Goal: Task Accomplishment & Management: Manage account settings

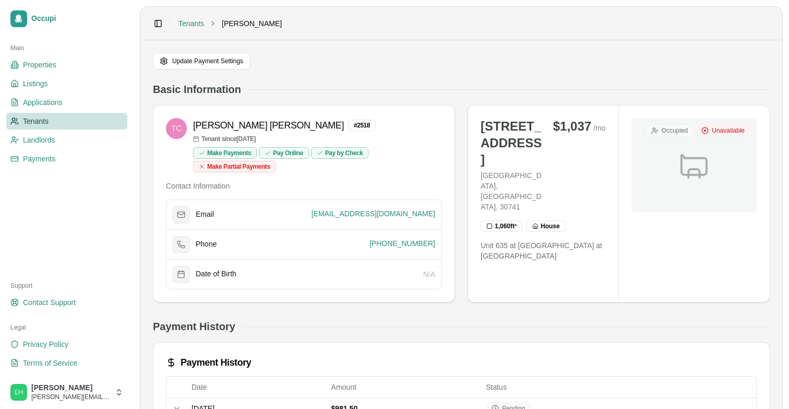
click at [47, 120] on span "Tenants" at bounding box center [36, 121] width 26 height 10
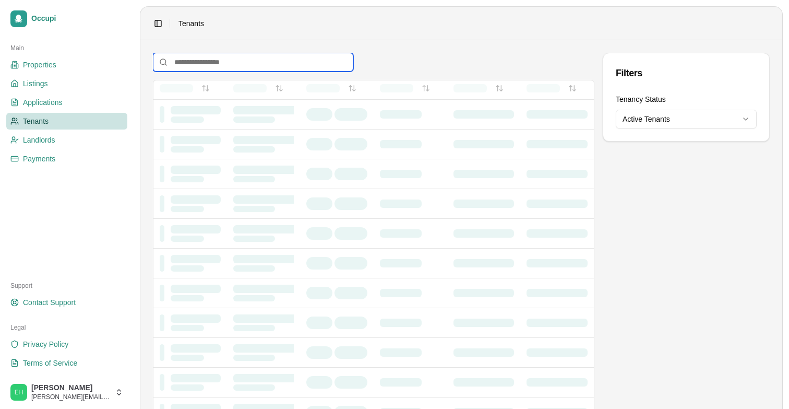
click at [200, 61] on input at bounding box center [253, 62] width 200 height 19
type input "*****"
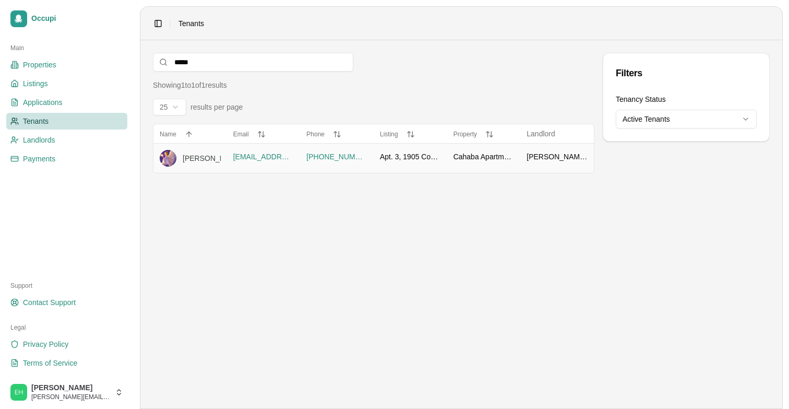
click at [198, 158] on div "[PERSON_NAME]" at bounding box center [244, 158] width 122 height 10
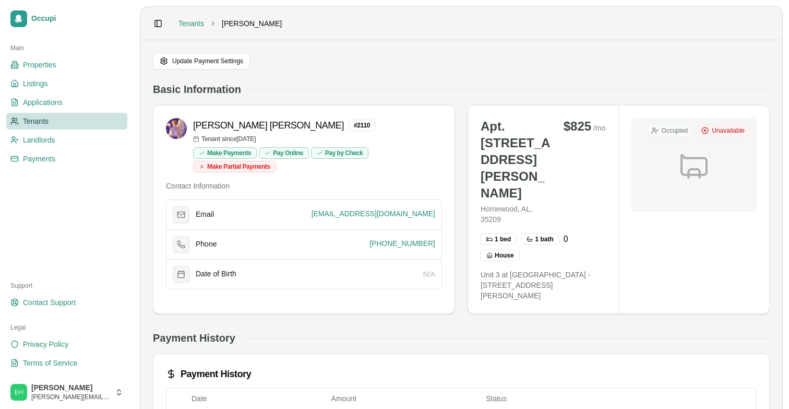
click at [390, 53] on div "Update Payment Settings" at bounding box center [461, 61] width 617 height 17
click at [193, 21] on link "Tenants" at bounding box center [192, 23] width 26 height 10
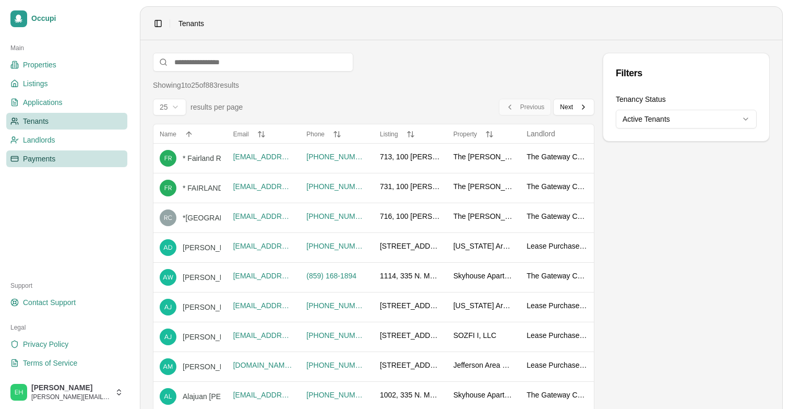
click at [39, 158] on span "Payments" at bounding box center [39, 158] width 32 height 10
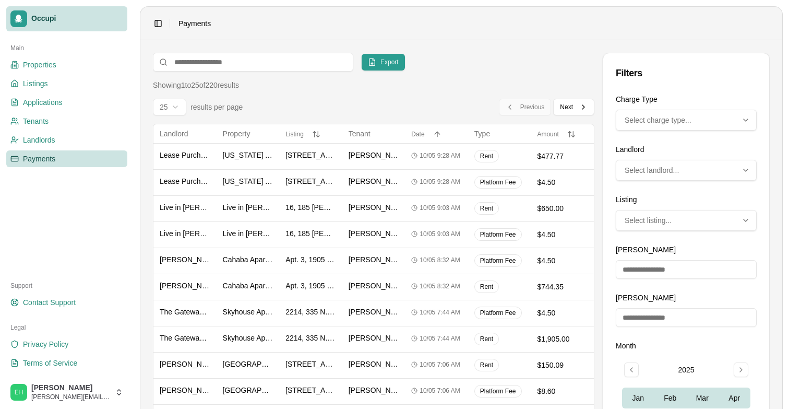
click at [57, 25] on link "Occupi" at bounding box center [66, 18] width 121 height 25
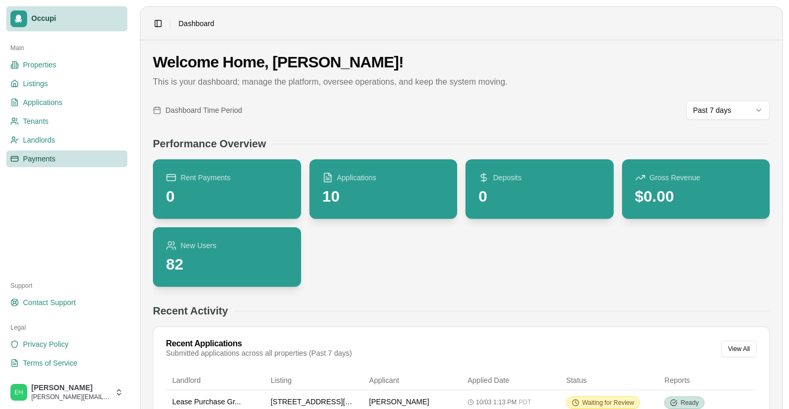
click at [52, 158] on span "Payments" at bounding box center [39, 158] width 32 height 10
